Goal: Transaction & Acquisition: Purchase product/service

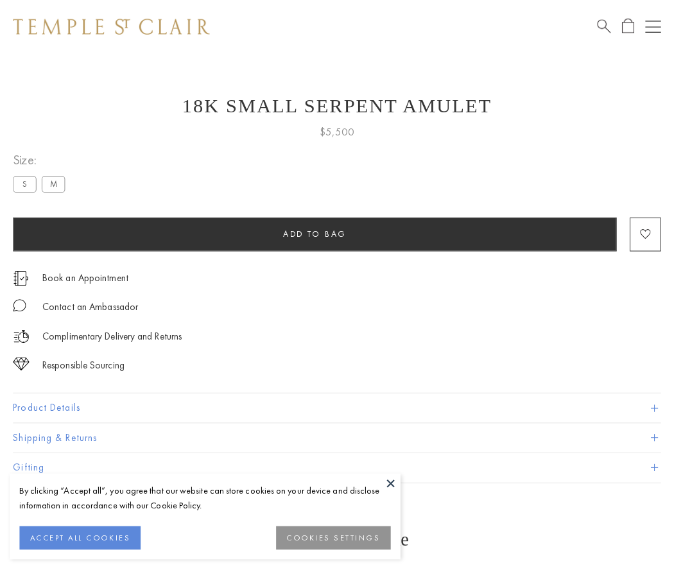
scroll to position [12, 0]
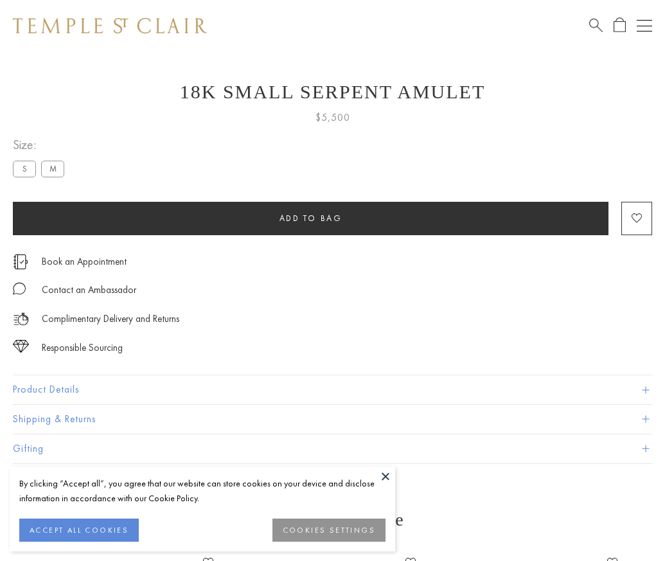
click at [310, 218] on span "Add to bag" at bounding box center [310, 218] width 63 height 11
